Goal: Check status

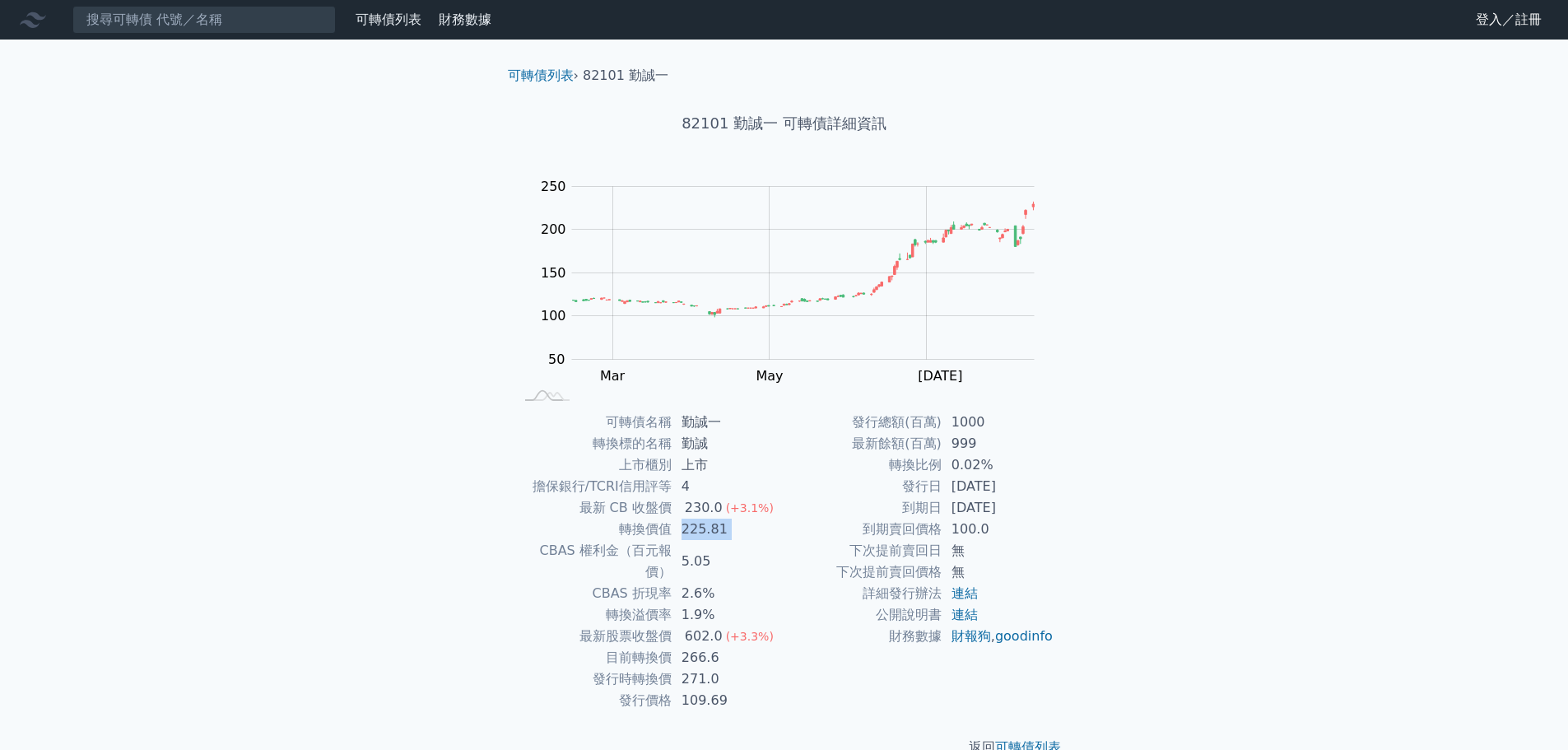
click at [687, 526] on td "225.81" at bounding box center [728, 528] width 113 height 21
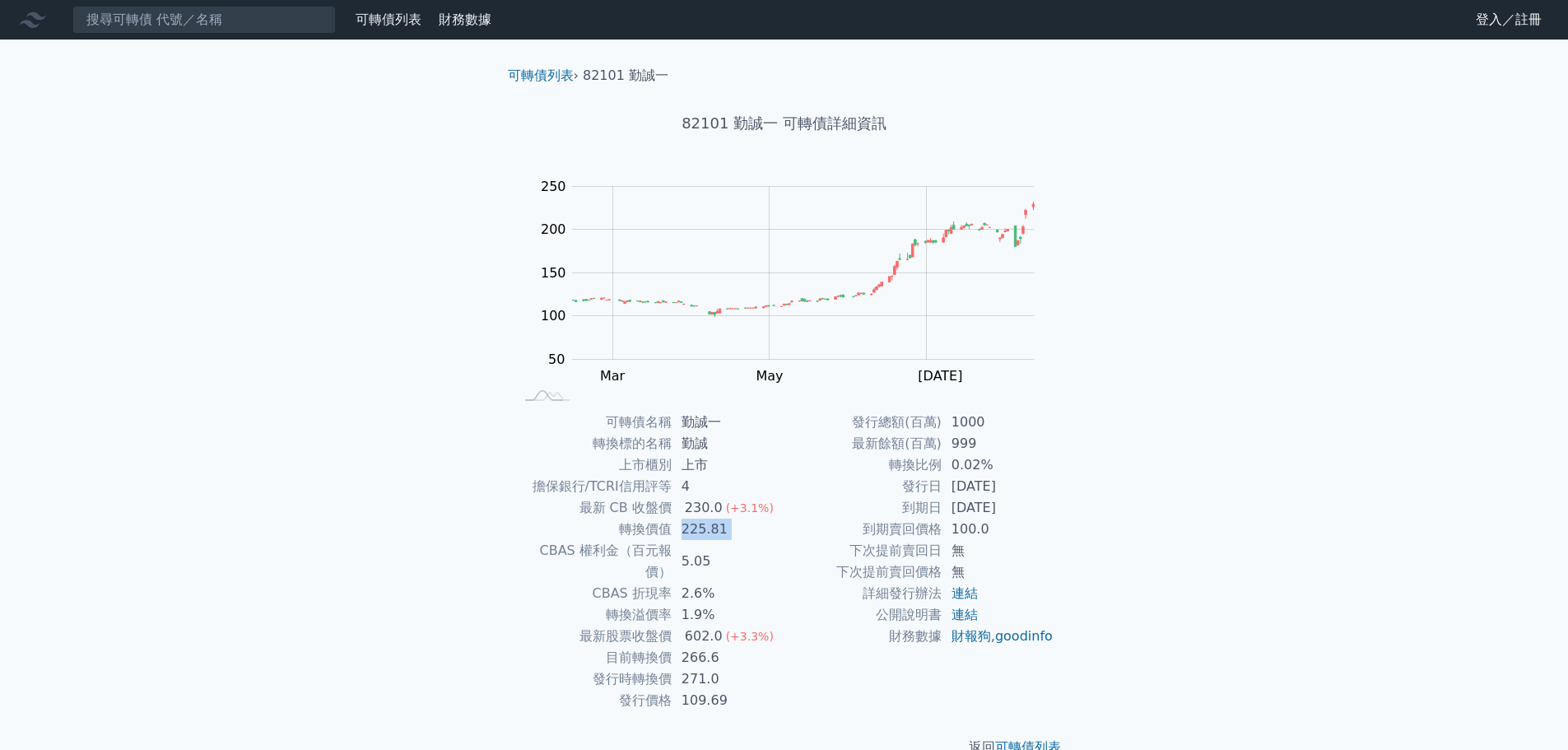
click at [687, 526] on td "225.81" at bounding box center [728, 528] width 113 height 21
click at [691, 626] on div "602.0" at bounding box center [704, 636] width 45 height 21
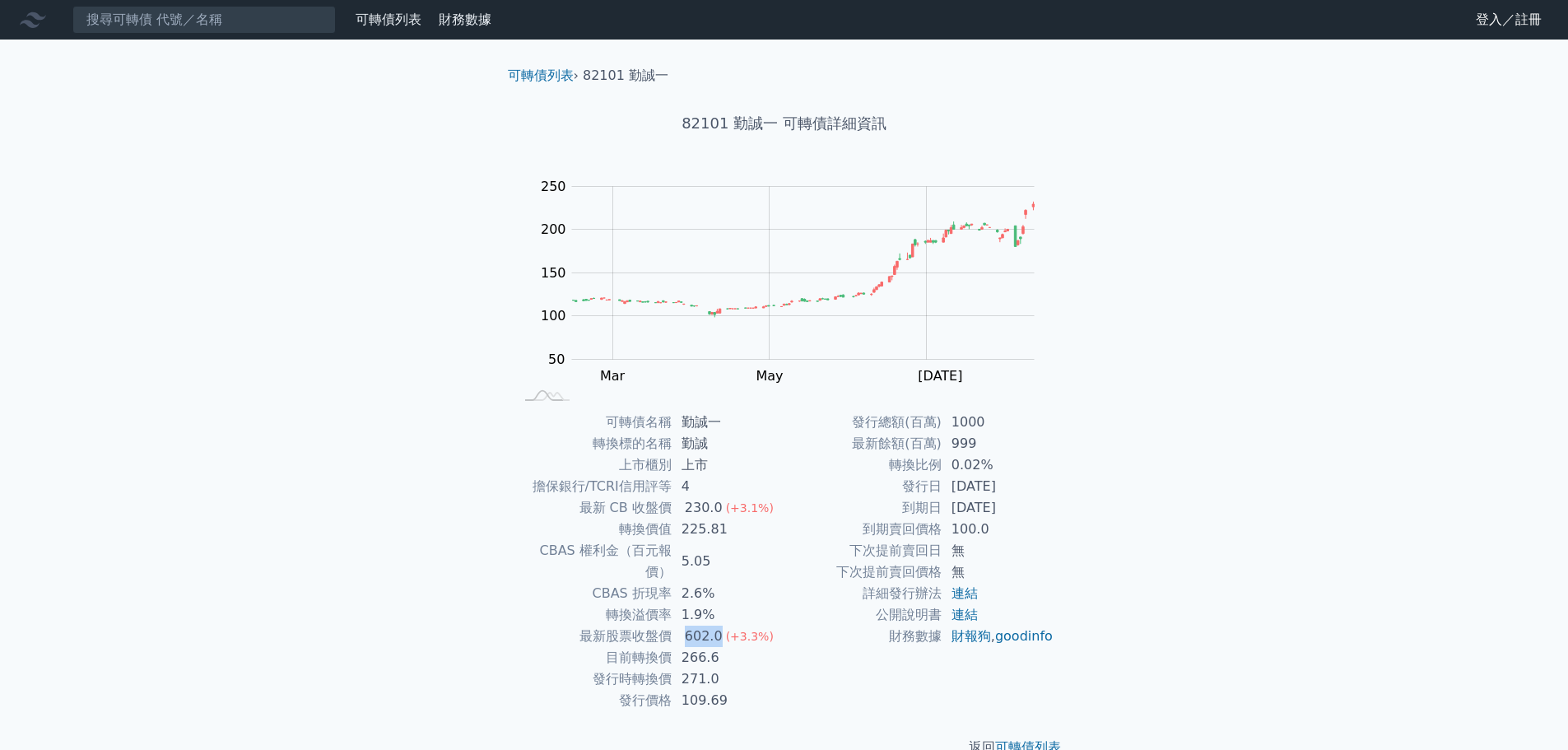
click at [691, 626] on div "602.0" at bounding box center [704, 636] width 45 height 21
click at [703, 669] on td "271.0" at bounding box center [728, 679] width 113 height 21
click at [699, 669] on td "271.0" at bounding box center [728, 679] width 113 height 21
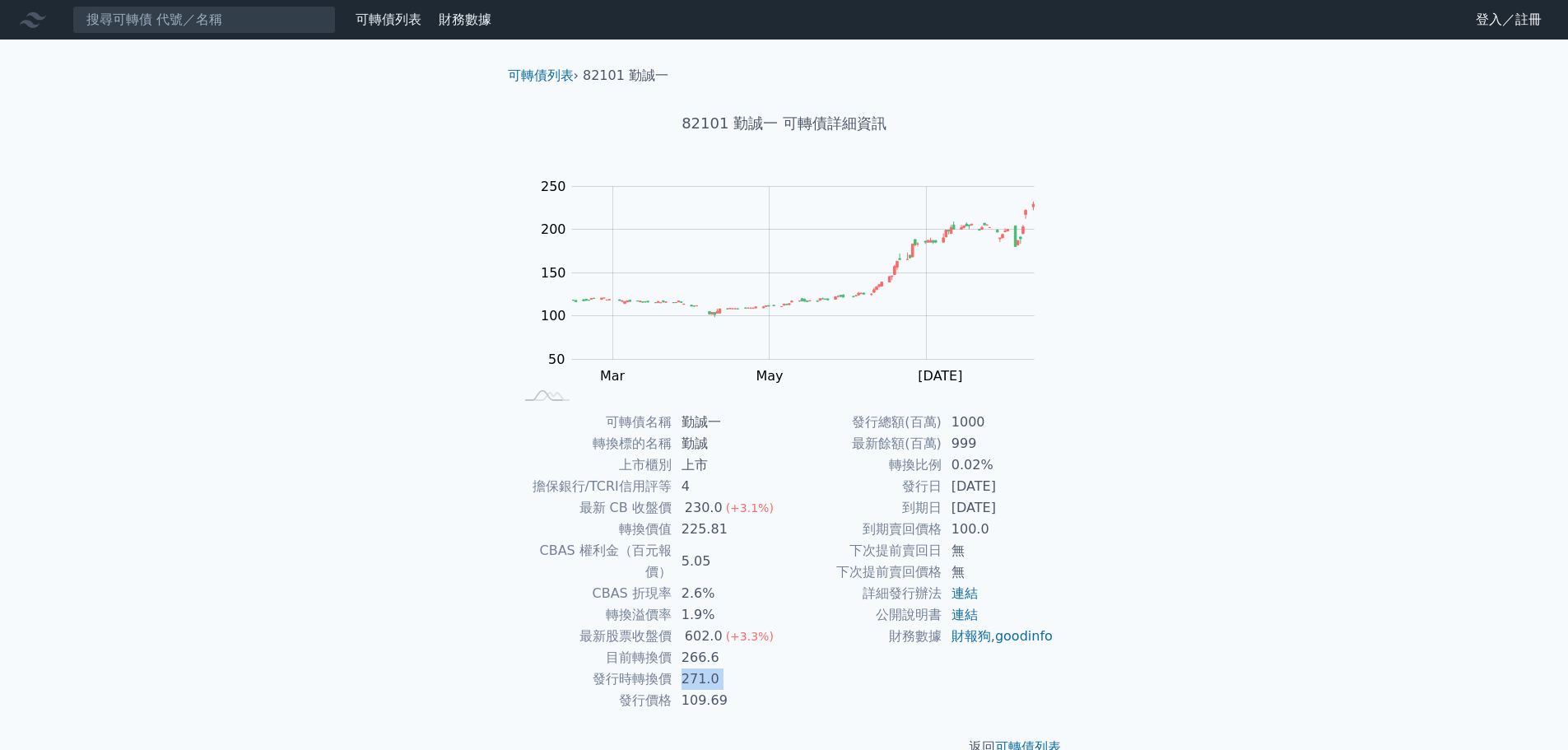
click at [699, 669] on td "271.0" at bounding box center [728, 679] width 113 height 21
